Goal: Transaction & Acquisition: Purchase product/service

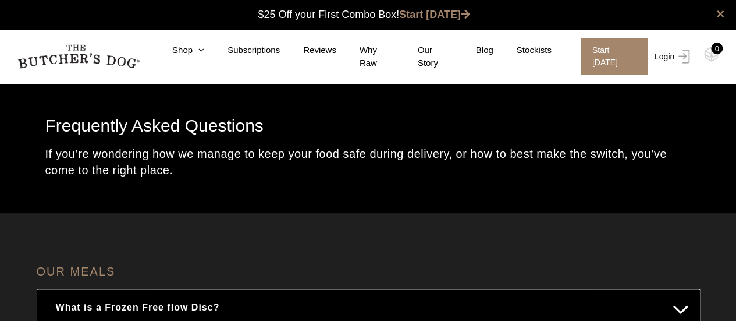
click at [669, 57] on link "Login" at bounding box center [671, 56] width 38 height 36
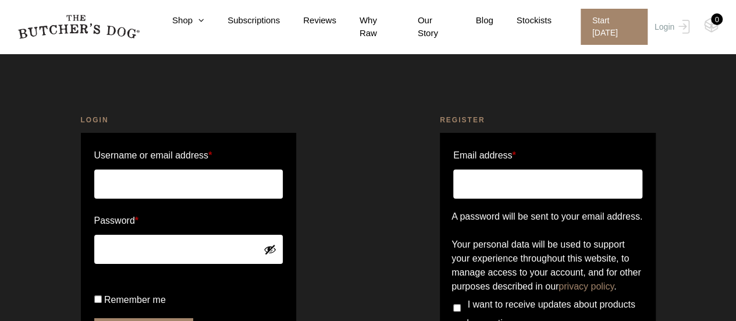
scroll to position [144, 0]
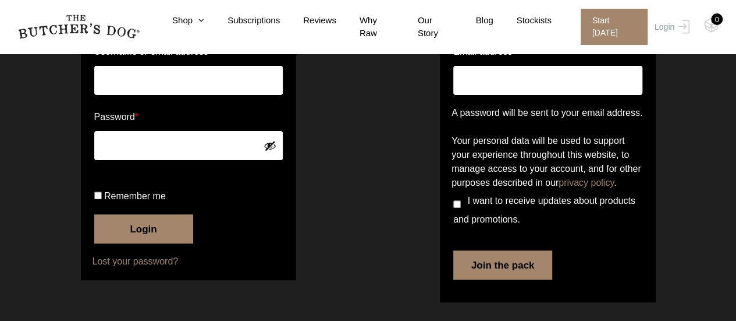
type input "schandar@chatswoodcardiology.com"
click at [98, 199] on input "Remember me" at bounding box center [98, 195] width 8 height 8
checkbox input "true"
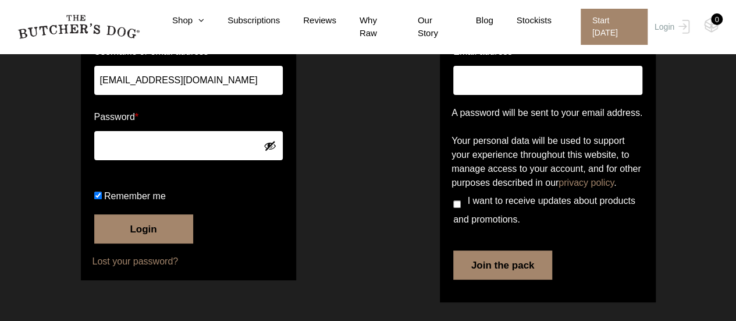
click at [154, 230] on button "Login" at bounding box center [143, 228] width 99 height 29
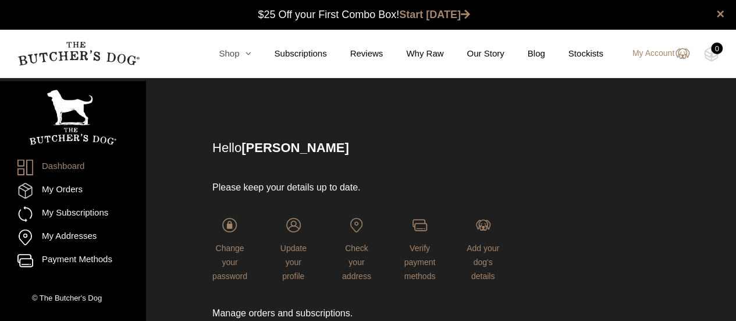
click at [244, 55] on link "Shop" at bounding box center [222, 53] width 55 height 13
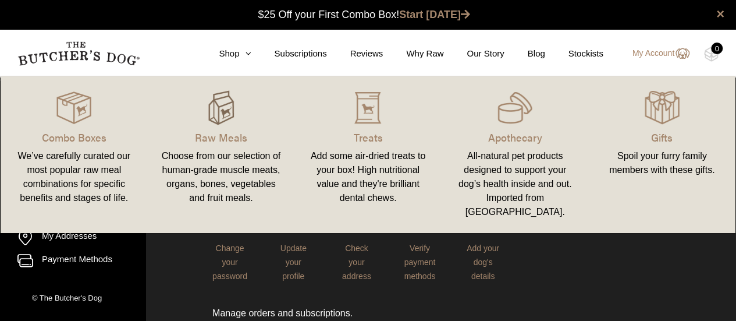
click at [223, 99] on img at bounding box center [221, 107] width 35 height 35
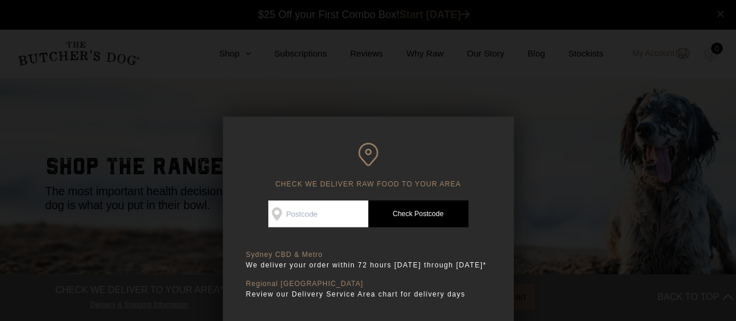
click at [334, 222] on input "Check Availability At" at bounding box center [318, 213] width 100 height 27
type input "2065"
click at [429, 215] on link "Check Postcode" at bounding box center [418, 213] width 100 height 27
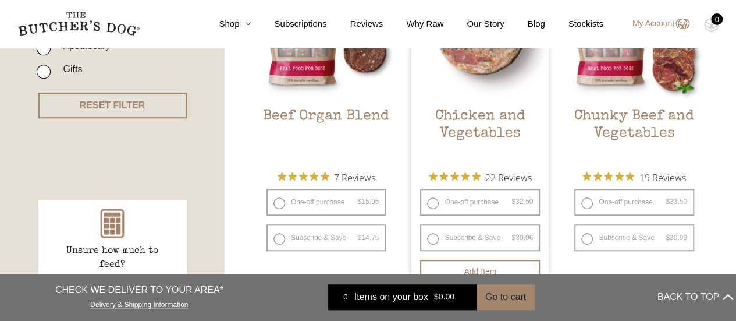
scroll to position [407, 0]
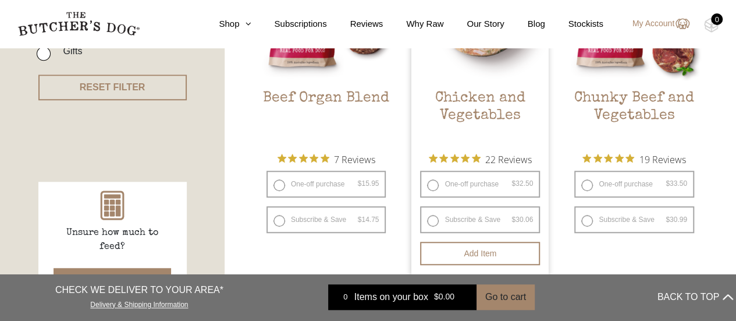
click at [435, 184] on label "One-off purchase $ 32.50 — or subscribe and save 7.5%" at bounding box center [480, 183] width 120 height 27
radio input "true"
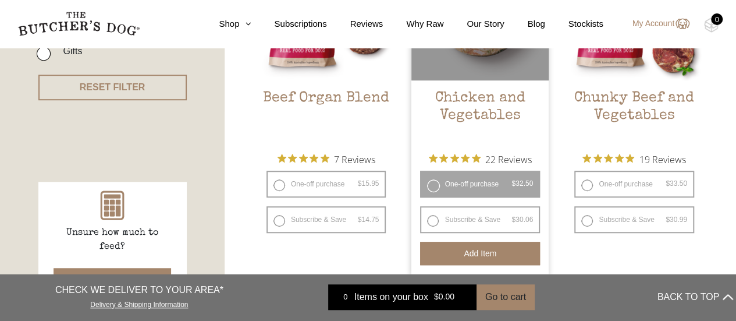
click at [477, 250] on button "Add item" at bounding box center [480, 252] width 120 height 23
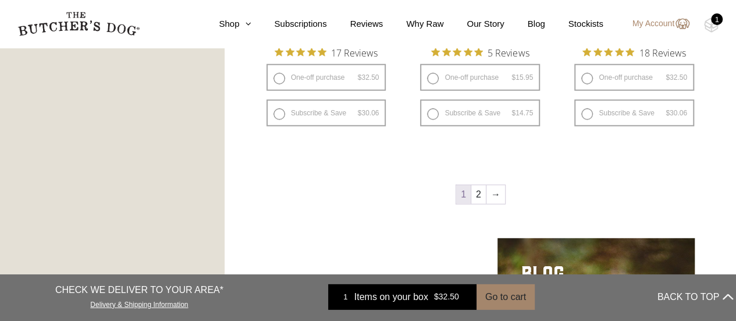
scroll to position [1571, 0]
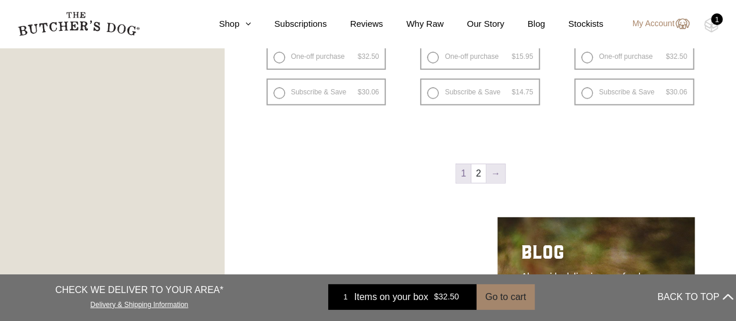
click at [492, 175] on link "→" at bounding box center [495, 173] width 19 height 19
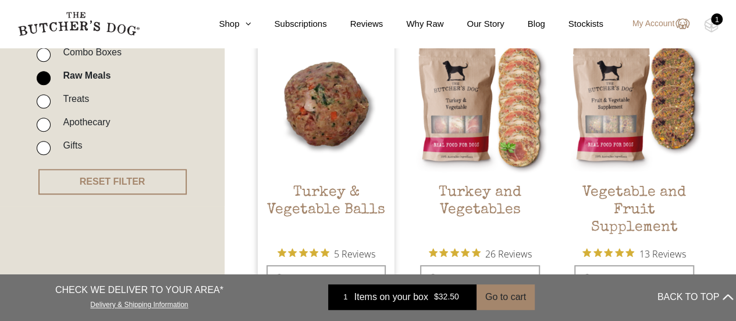
scroll to position [379, 0]
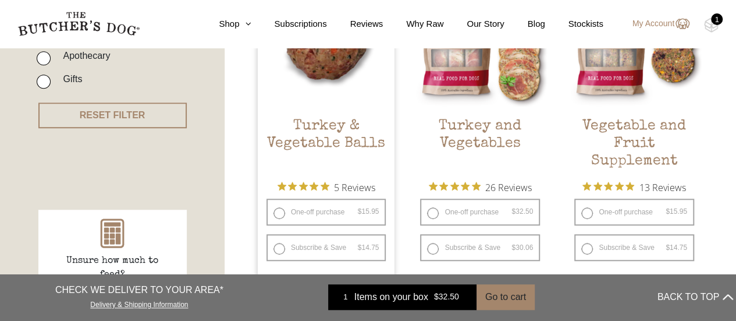
click at [279, 212] on label "One-off purchase $ 15.95 — or subscribe and save 7.5%" at bounding box center [326, 211] width 120 height 27
radio input "true"
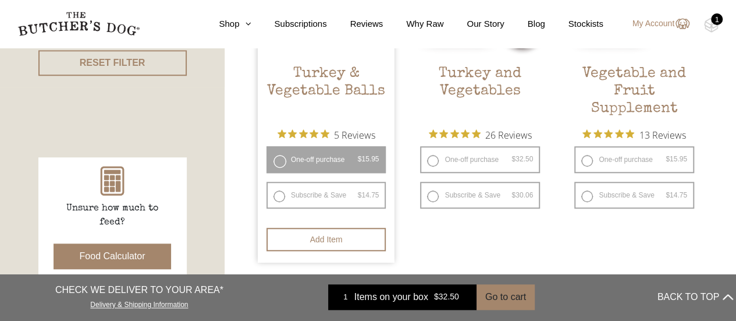
scroll to position [437, 0]
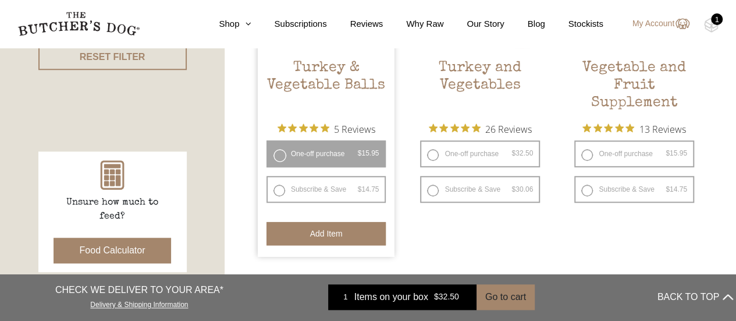
click at [314, 237] on button "Add item" at bounding box center [326, 233] width 120 height 23
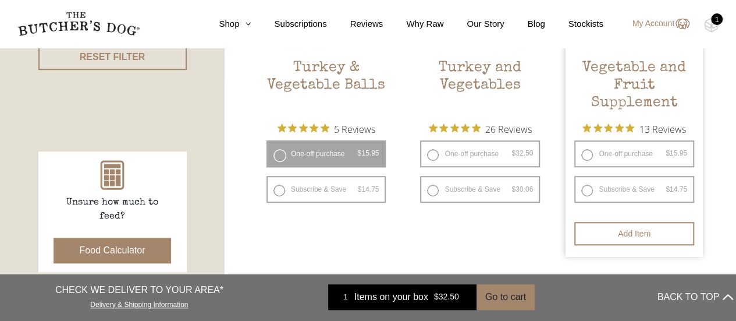
click at [583, 156] on label "One-off purchase $ 15.95 — or subscribe and save 7.5%" at bounding box center [634, 153] width 120 height 27
radio input "true"
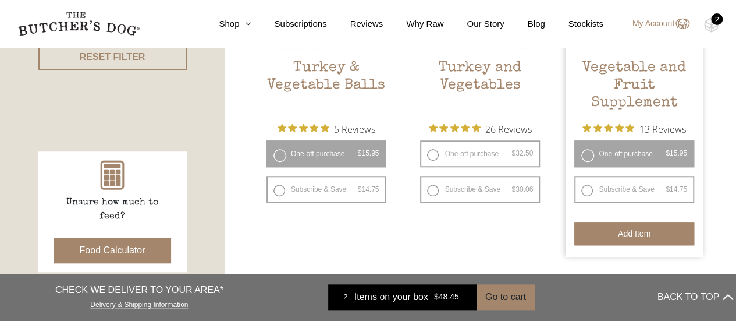
click at [618, 230] on button "Add item" at bounding box center [634, 233] width 120 height 23
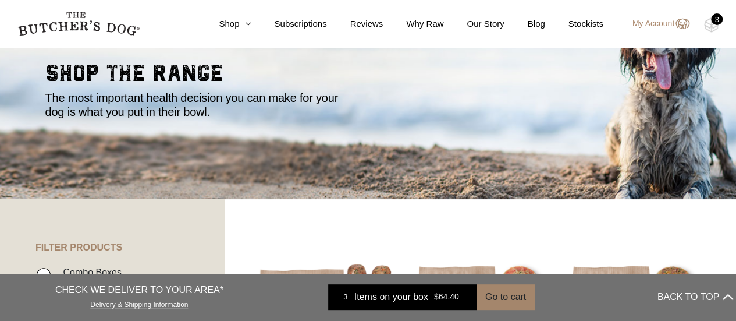
scroll to position [88, 0]
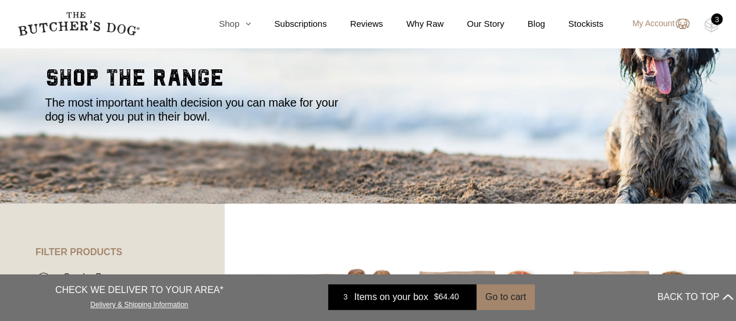
click at [251, 27] on icon at bounding box center [245, 23] width 12 height 9
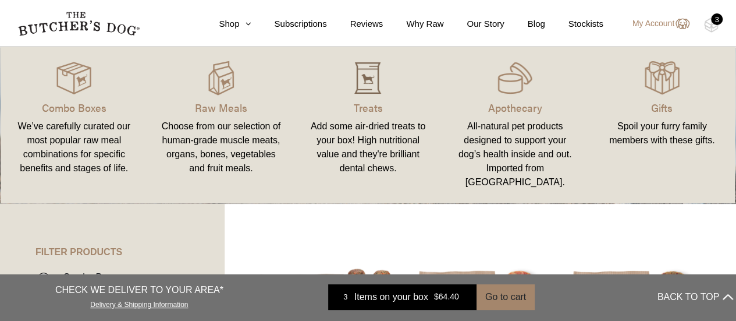
click at [371, 74] on img at bounding box center [367, 78] width 35 height 35
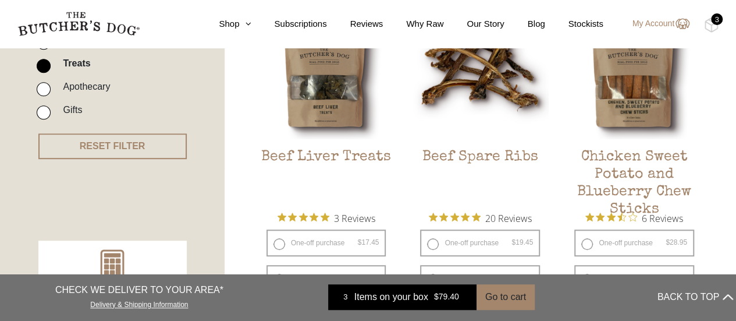
scroll to position [349, 0]
click at [437, 241] on label "One-off purchase $ 19.45 — or subscribe and save 7.5%" at bounding box center [480, 242] width 120 height 27
radio input "true"
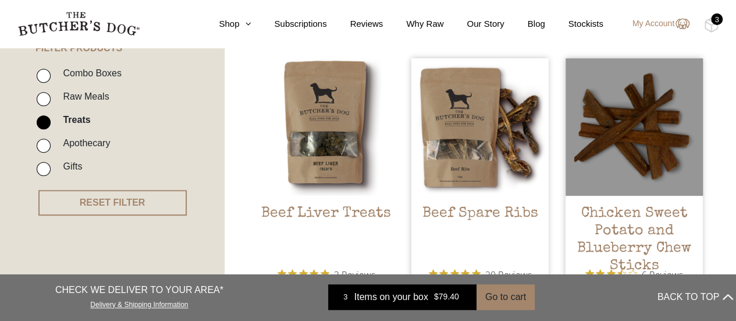
scroll to position [407, 0]
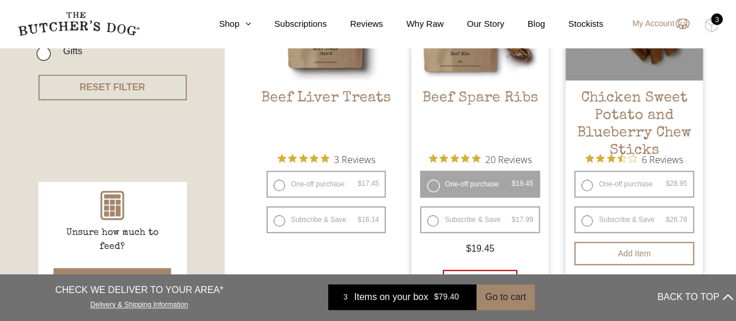
click at [590, 184] on label "One-off purchase $ 28.95 — or subscribe and save 7.5%" at bounding box center [634, 183] width 120 height 27
radio input "true"
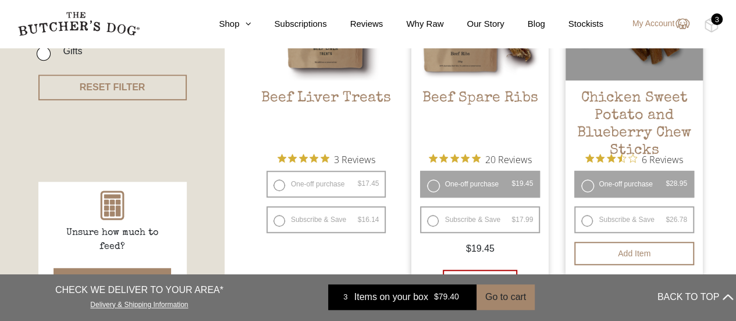
radio input "false"
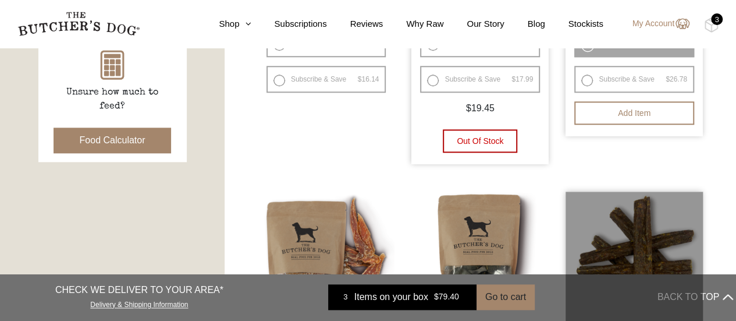
scroll to position [524, 0]
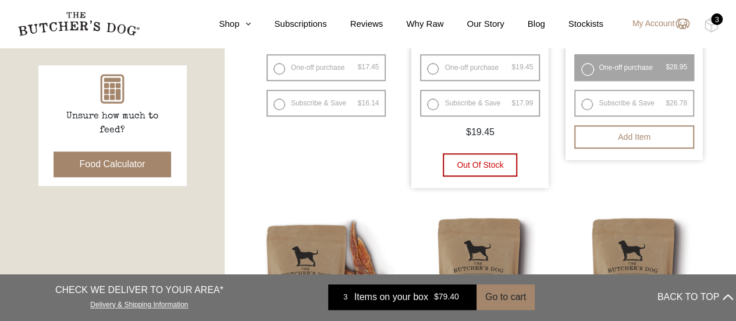
click at [585, 69] on label "One-off purchase $ 28.95 — or subscribe and save 7.5%" at bounding box center [634, 67] width 120 height 27
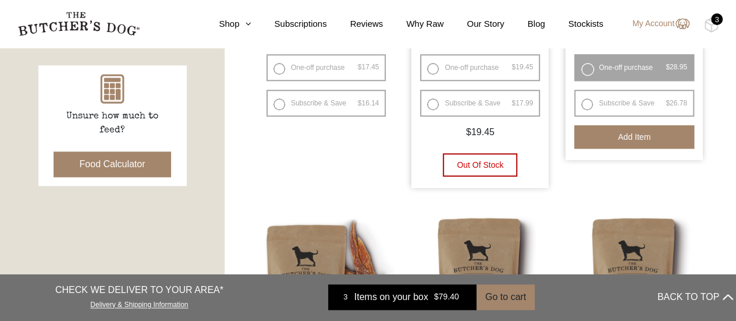
click at [622, 138] on button "Add item" at bounding box center [634, 136] width 120 height 23
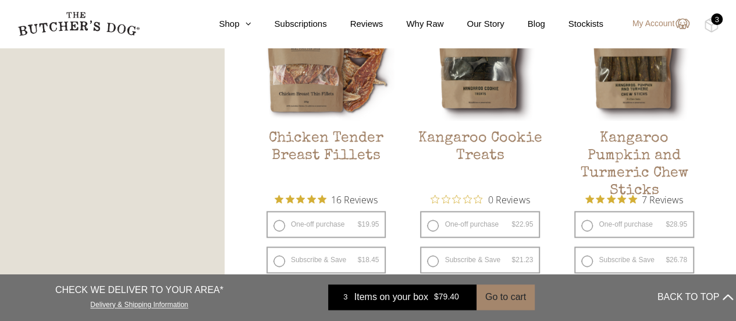
scroll to position [756, 0]
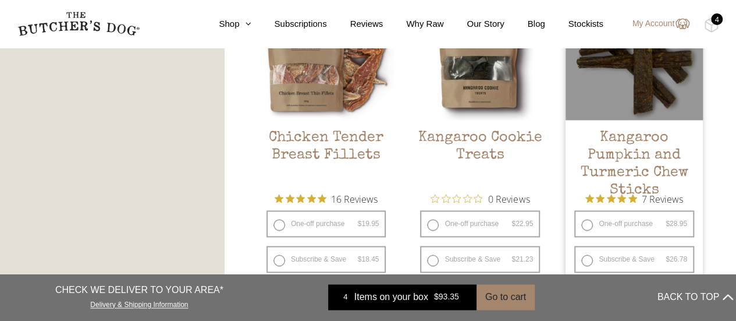
click at [592, 224] on label "One-off purchase $ 28.95 — or subscribe and save 7.5%" at bounding box center [634, 223] width 120 height 27
radio input "true"
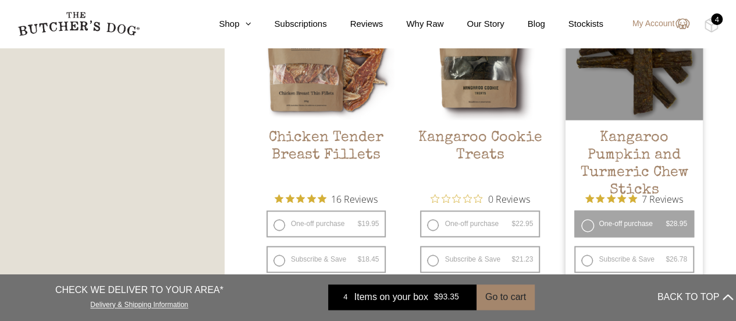
radio input "false"
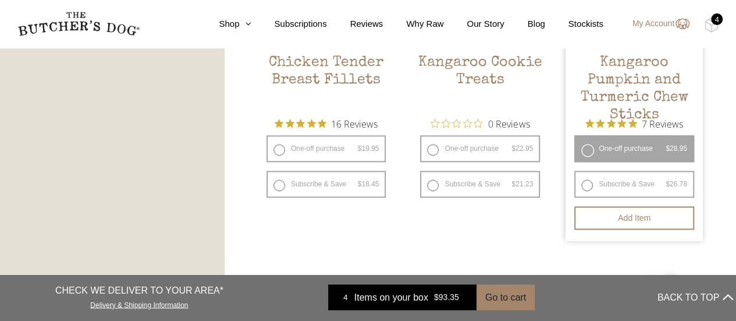
scroll to position [873, 0]
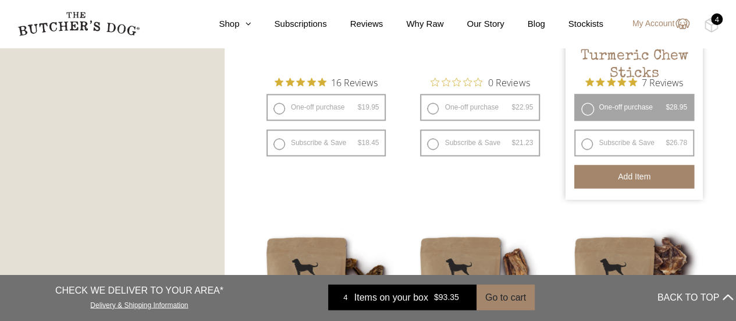
click at [631, 183] on button "Add item" at bounding box center [634, 176] width 120 height 23
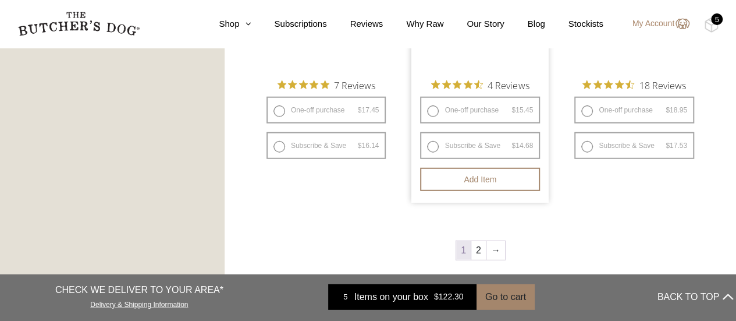
scroll to position [1745, 0]
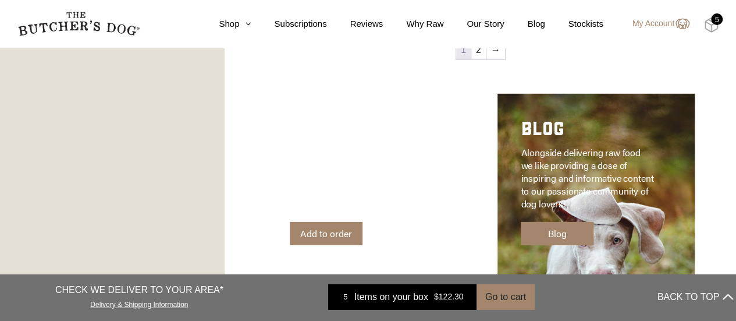
click at [716, 25] on img at bounding box center [711, 24] width 15 height 15
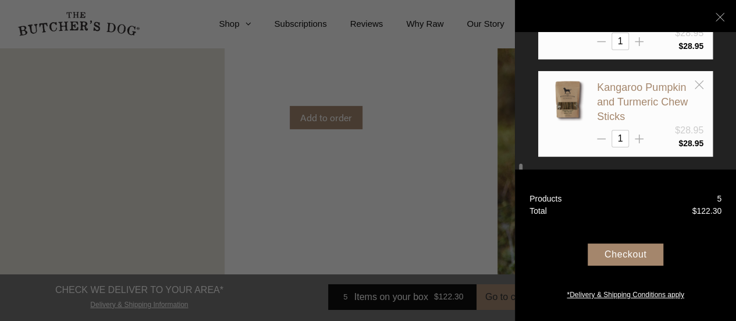
scroll to position [1862, 0]
click at [620, 247] on div "Checkout" at bounding box center [626, 254] width 76 height 22
